Goal: Task Accomplishment & Management: Use online tool/utility

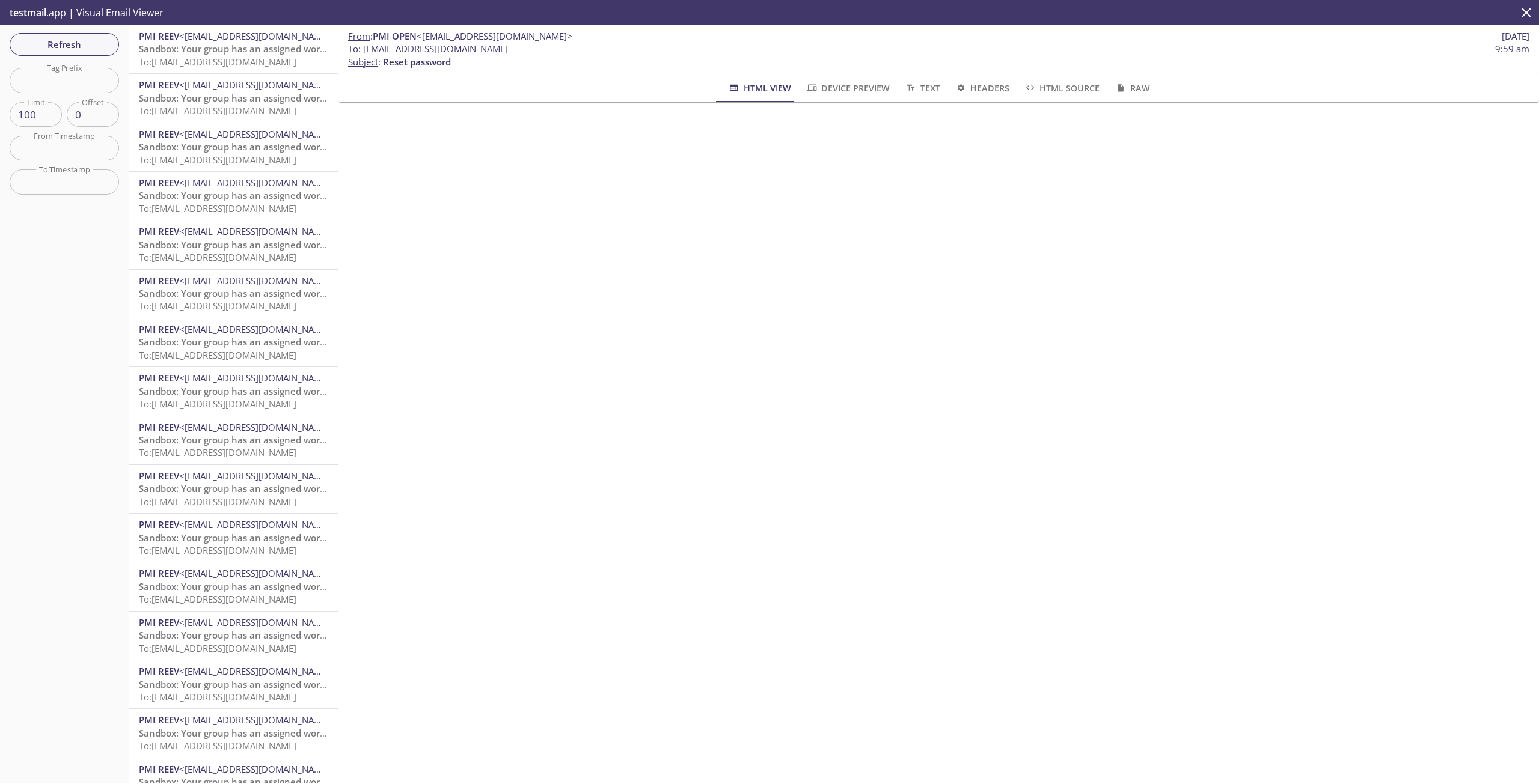
click at [56, 7] on p "testmail .app | Visual Email Viewer" at bounding box center [85, 12] width 171 height 25
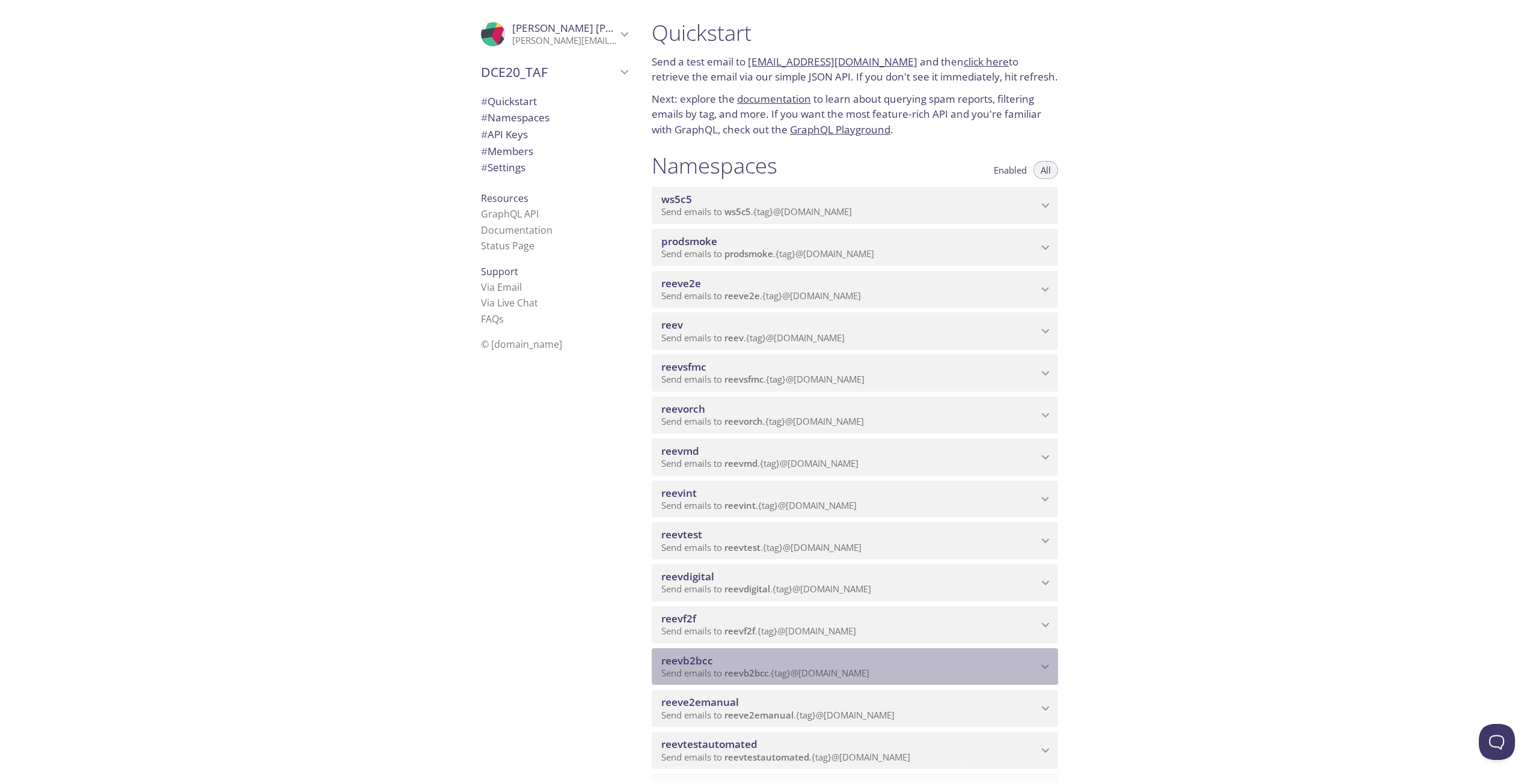
click at [742, 661] on span "reevb2bcc" at bounding box center [849, 661] width 376 height 13
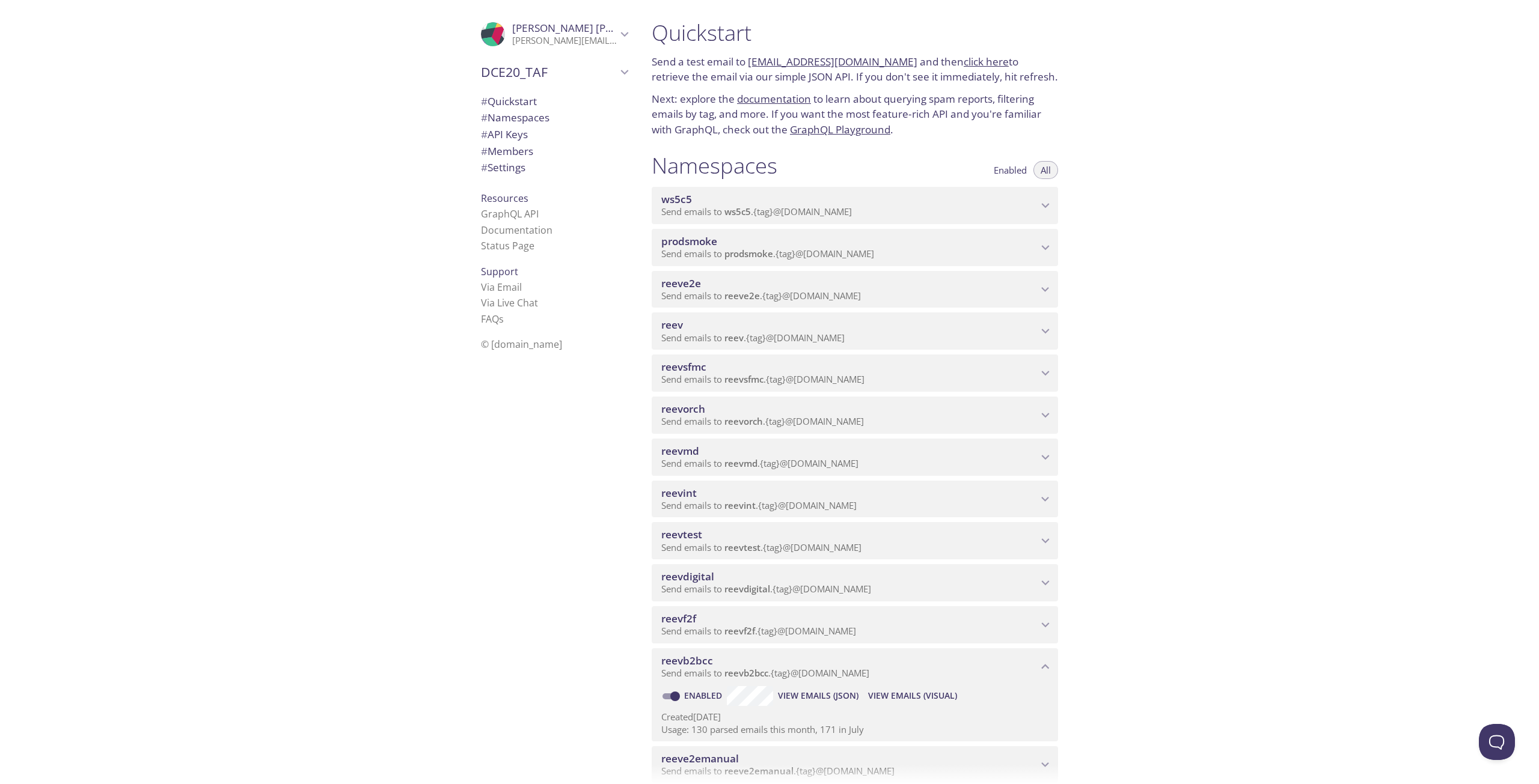
click at [896, 691] on span "View Emails (Visual)" at bounding box center [913, 696] width 89 height 15
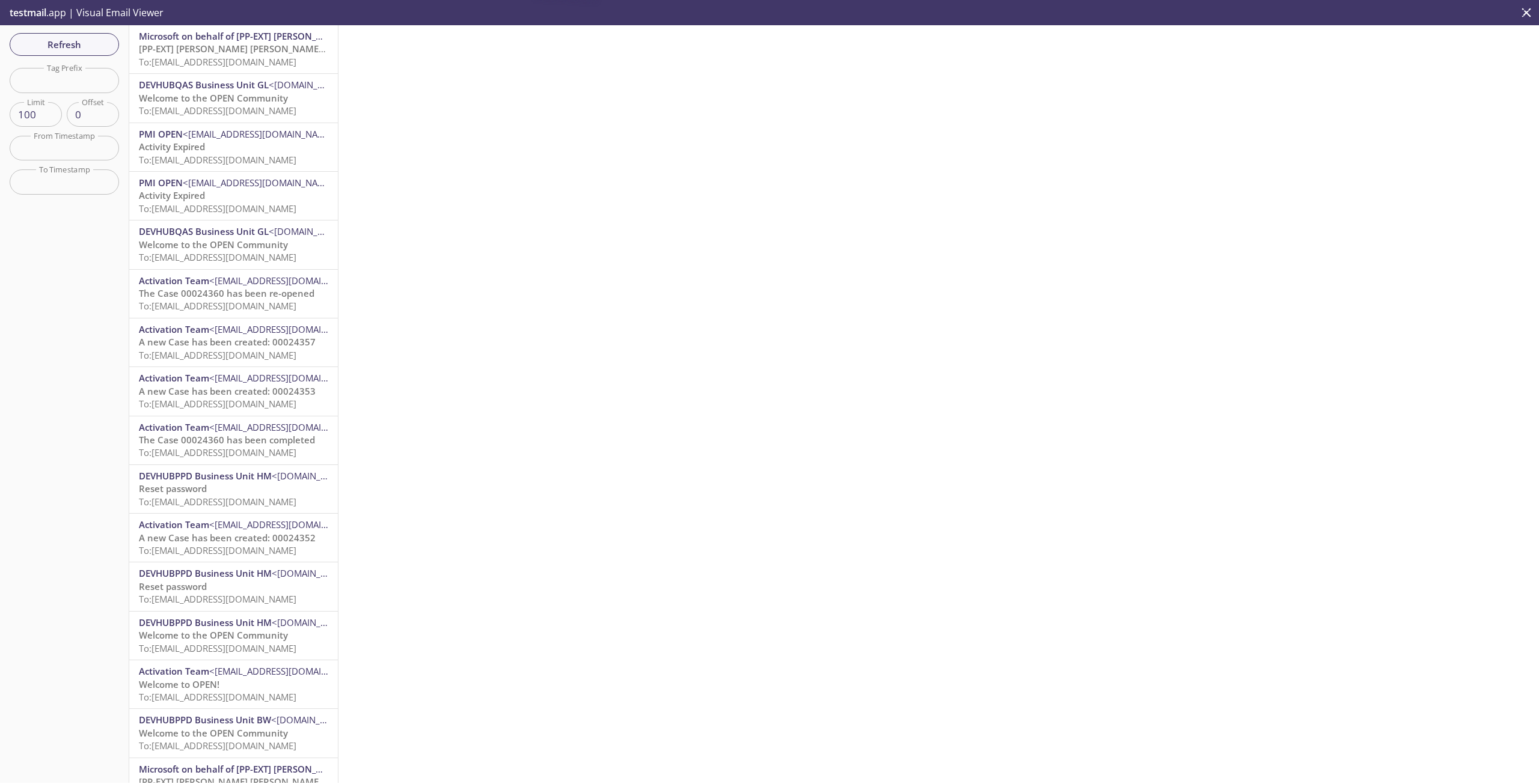
click at [220, 51] on span "[PP-EXT] Philip Morris International account email verification code" at bounding box center [330, 48] width 382 height 12
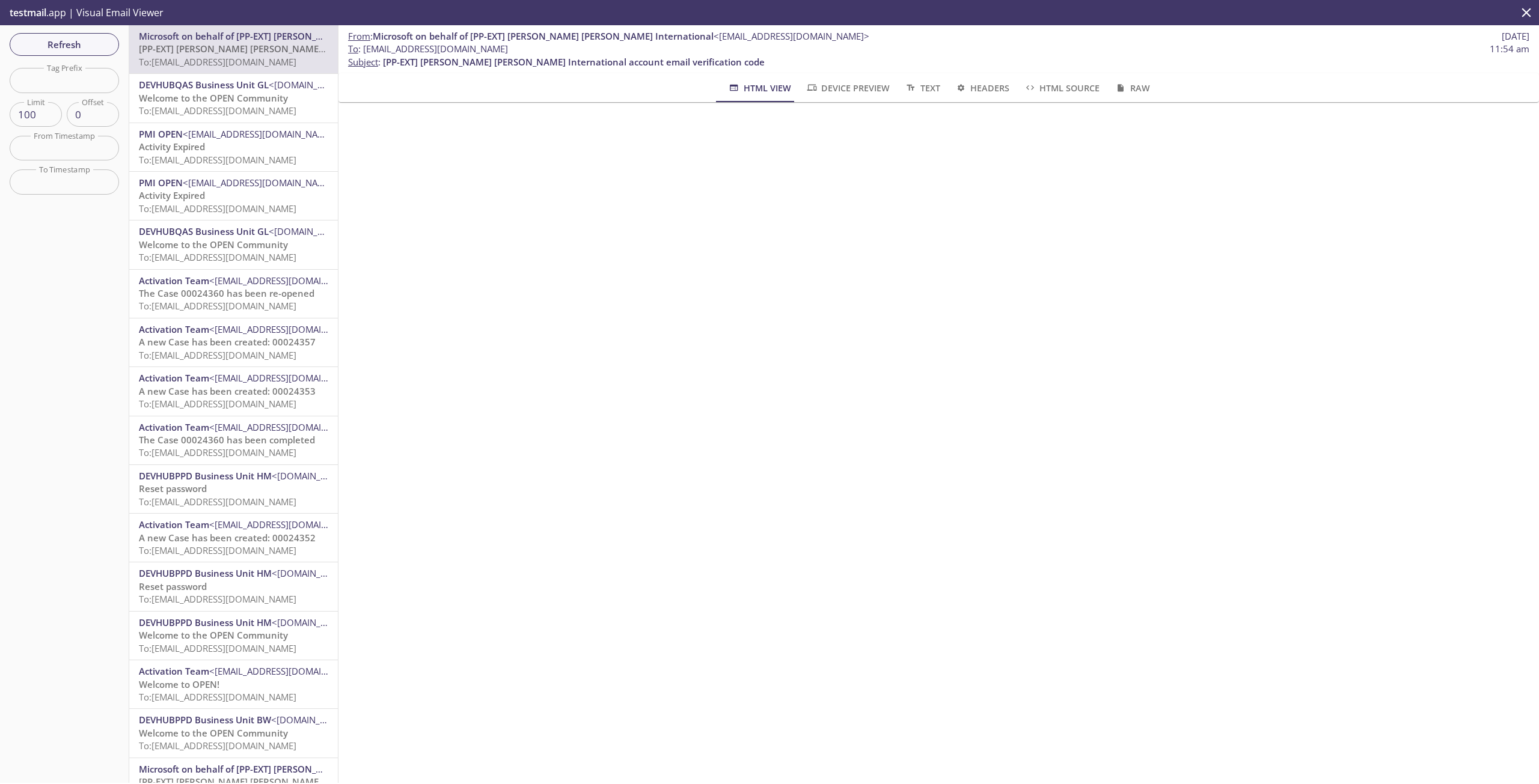
click at [508, 50] on span "To : reevb2bcc.mbn2@inbox.testmail.app" at bounding box center [428, 49] width 160 height 13
copy span "To : reevb2bcc.mbn2@inbox.testmail.app"
